Goal: Information Seeking & Learning: Learn about a topic

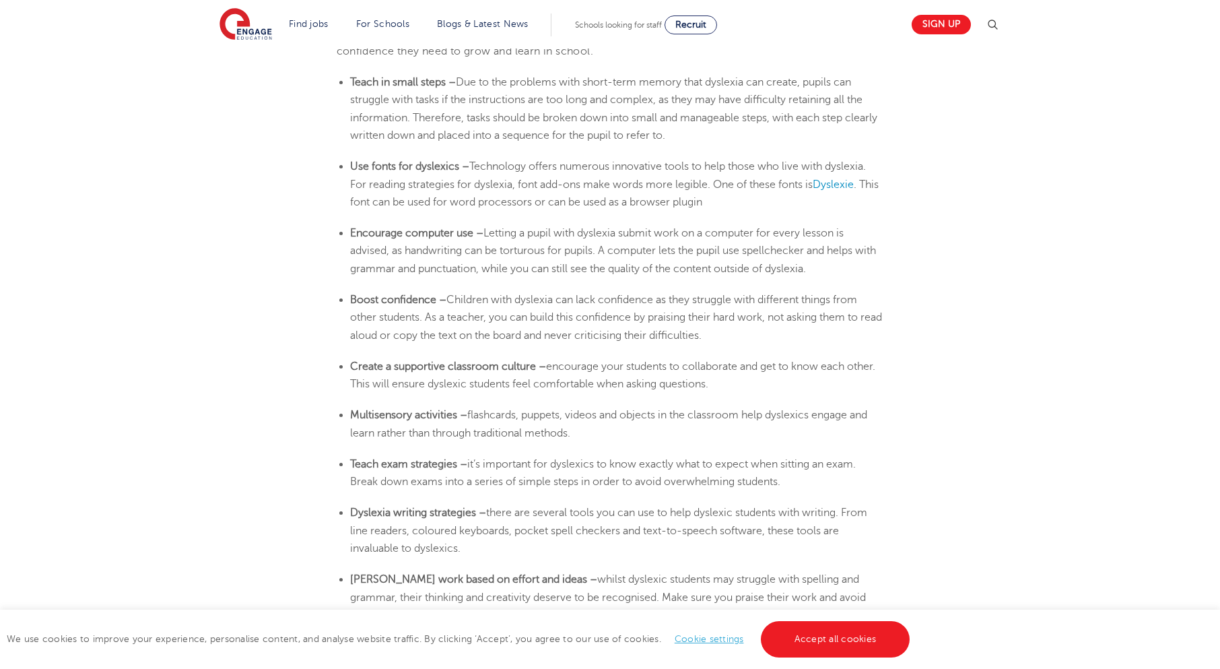
scroll to position [2289, 0]
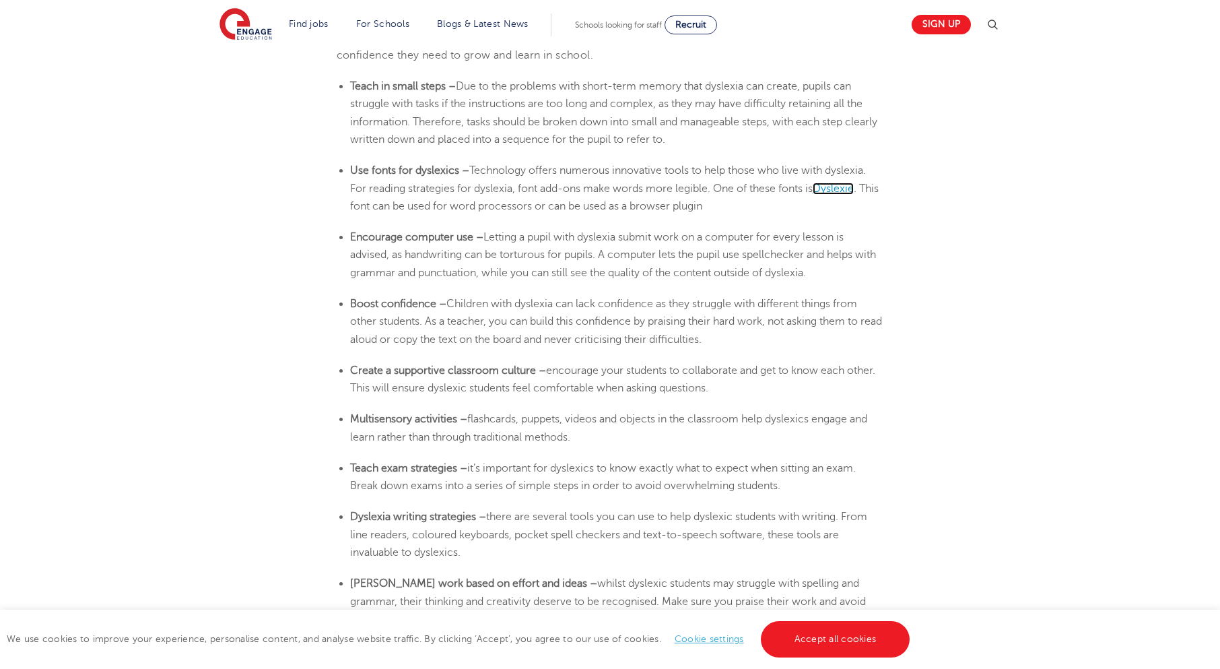
click at [830, 191] on span "Dyslexie" at bounding box center [833, 188] width 41 height 12
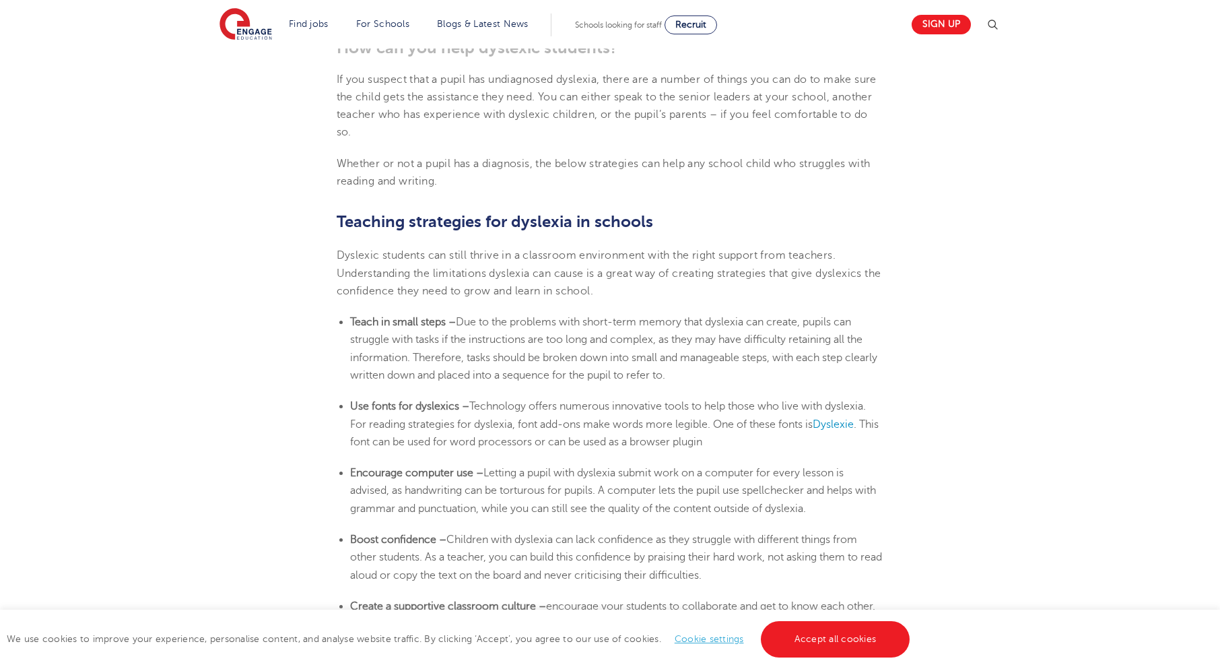
scroll to position [2155, 0]
